Goal: Task Accomplishment & Management: Manage account settings

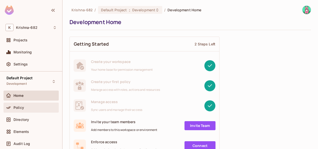
click at [24, 105] on div "Policy" at bounding box center [31, 107] width 51 height 6
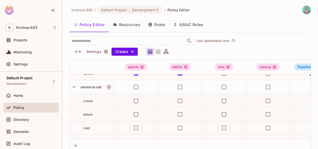
scroll to position [75, 0]
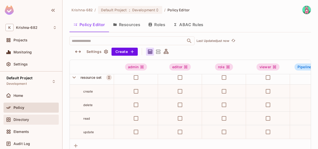
click at [14, 120] on span "Directory" at bounding box center [22, 119] width 16 height 4
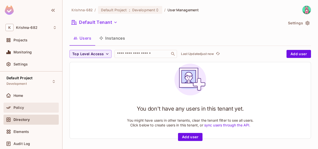
click at [25, 110] on div "Policy" at bounding box center [31, 107] width 51 height 6
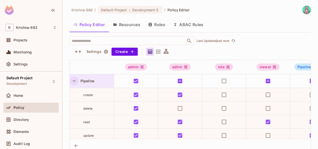
click at [76, 82] on icon "button" at bounding box center [74, 80] width 7 height 7
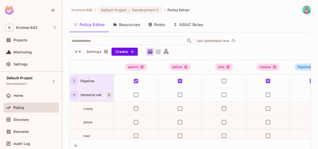
click at [74, 94] on icon "button" at bounding box center [74, 94] width 7 height 7
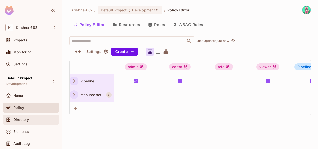
click at [38, 119] on div "Directory" at bounding box center [35, 119] width 43 height 4
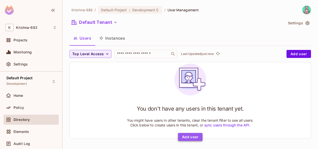
click at [192, 134] on button "Add user" at bounding box center [190, 137] width 25 height 8
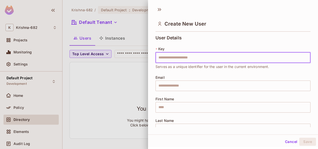
click at [192, 59] on input "text" at bounding box center [233, 57] width 155 height 11
click at [159, 85] on input "text" at bounding box center [233, 85] width 155 height 11
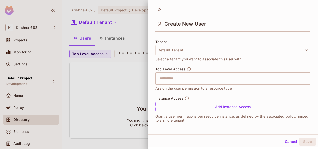
scroll to position [67, 0]
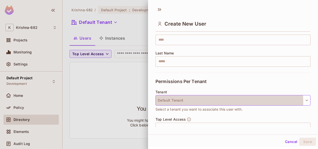
click at [173, 102] on button "Default Tenant" at bounding box center [233, 100] width 155 height 11
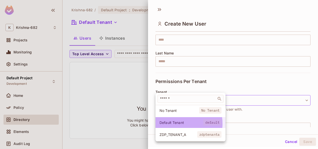
click at [174, 123] on span "Default Tenant" at bounding box center [182, 122] width 44 height 5
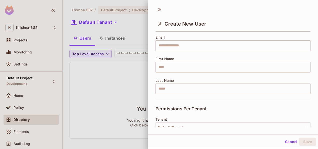
scroll to position [0, 0]
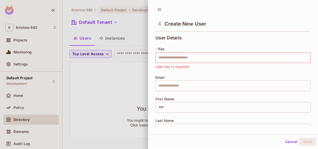
click at [29, 106] on div at bounding box center [159, 74] width 318 height 149
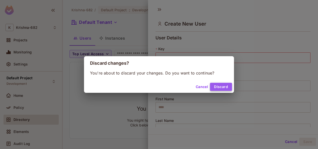
click at [222, 84] on button "Discard" at bounding box center [221, 87] width 22 height 8
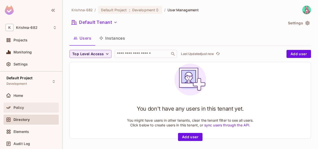
click at [19, 109] on span "Policy" at bounding box center [19, 107] width 11 height 4
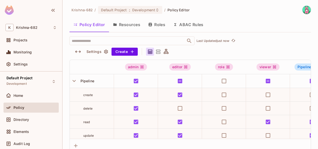
click at [133, 26] on button "Resources" at bounding box center [126, 24] width 35 height 13
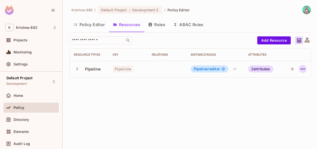
click at [306, 68] on button "button" at bounding box center [303, 69] width 8 height 8
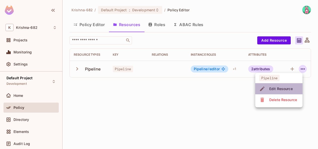
click at [280, 90] on div "Edit Resource" at bounding box center [282, 88] width 24 height 5
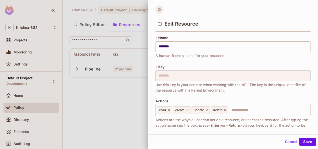
click at [163, 9] on icon at bounding box center [160, 10] width 8 height 8
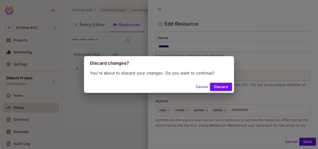
click at [221, 86] on button "Discard" at bounding box center [221, 87] width 22 height 8
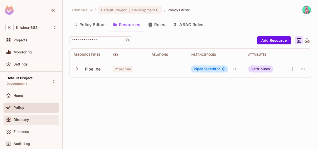
click at [21, 119] on span "Directory" at bounding box center [22, 119] width 16 height 4
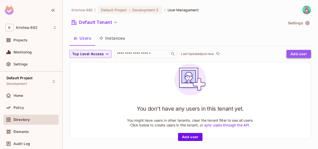
click at [291, 52] on button "Add user" at bounding box center [299, 54] width 25 height 8
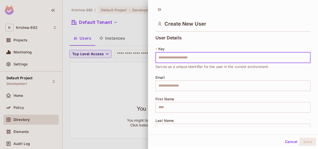
click at [174, 59] on input "text" at bounding box center [233, 57] width 155 height 11
type input "**********"
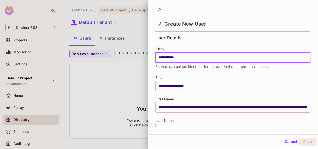
type input "**********"
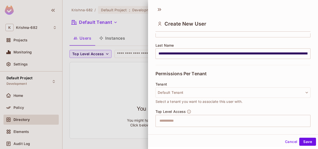
scroll to position [117, 0]
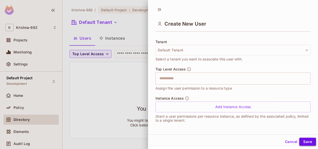
click at [311, 143] on button "Save" at bounding box center [308, 141] width 17 height 8
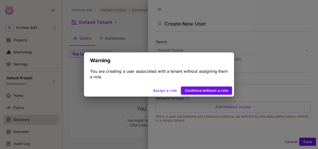
click at [222, 91] on button "Continue without a role" at bounding box center [206, 90] width 51 height 8
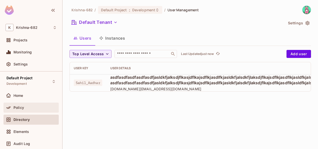
click at [38, 103] on div "Policy" at bounding box center [31, 107] width 55 height 10
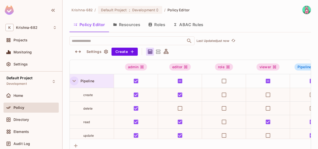
click at [77, 82] on icon "button" at bounding box center [74, 80] width 7 height 7
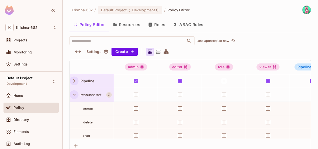
click at [77, 94] on icon "button" at bounding box center [74, 94] width 7 height 7
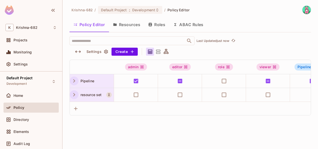
click at [98, 127] on div "[PERSON_NAME]-682 / Default Project : Development / Policy Editor Policy Editor…" at bounding box center [191, 74] width 256 height 149
click at [164, 25] on button "Roles" at bounding box center [156, 24] width 25 height 13
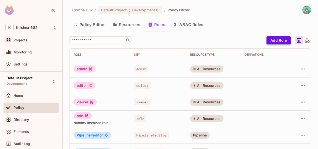
click at [276, 40] on button "Add Role" at bounding box center [279, 40] width 24 height 8
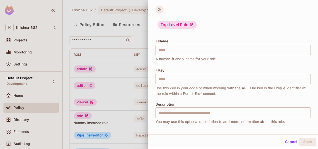
click at [160, 13] on icon at bounding box center [160, 10] width 8 height 8
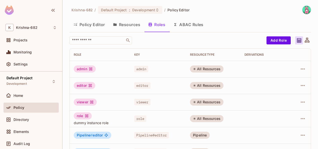
click at [84, 26] on button "Policy Editor" at bounding box center [90, 24] width 40 height 13
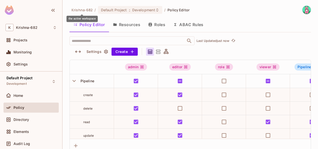
click at [78, 11] on span "Krishna-682" at bounding box center [82, 10] width 21 height 5
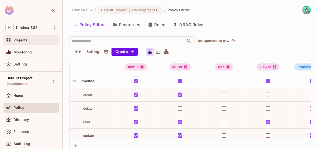
click at [27, 40] on span "Projects" at bounding box center [21, 40] width 14 height 4
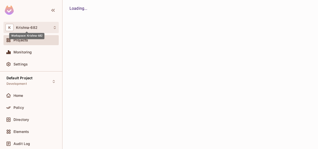
click at [28, 29] on span "Krishna-682" at bounding box center [27, 28] width 22 height 4
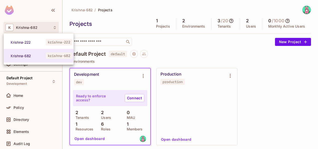
click at [188, 52] on div at bounding box center [159, 74] width 318 height 149
